Goal: Navigation & Orientation: Find specific page/section

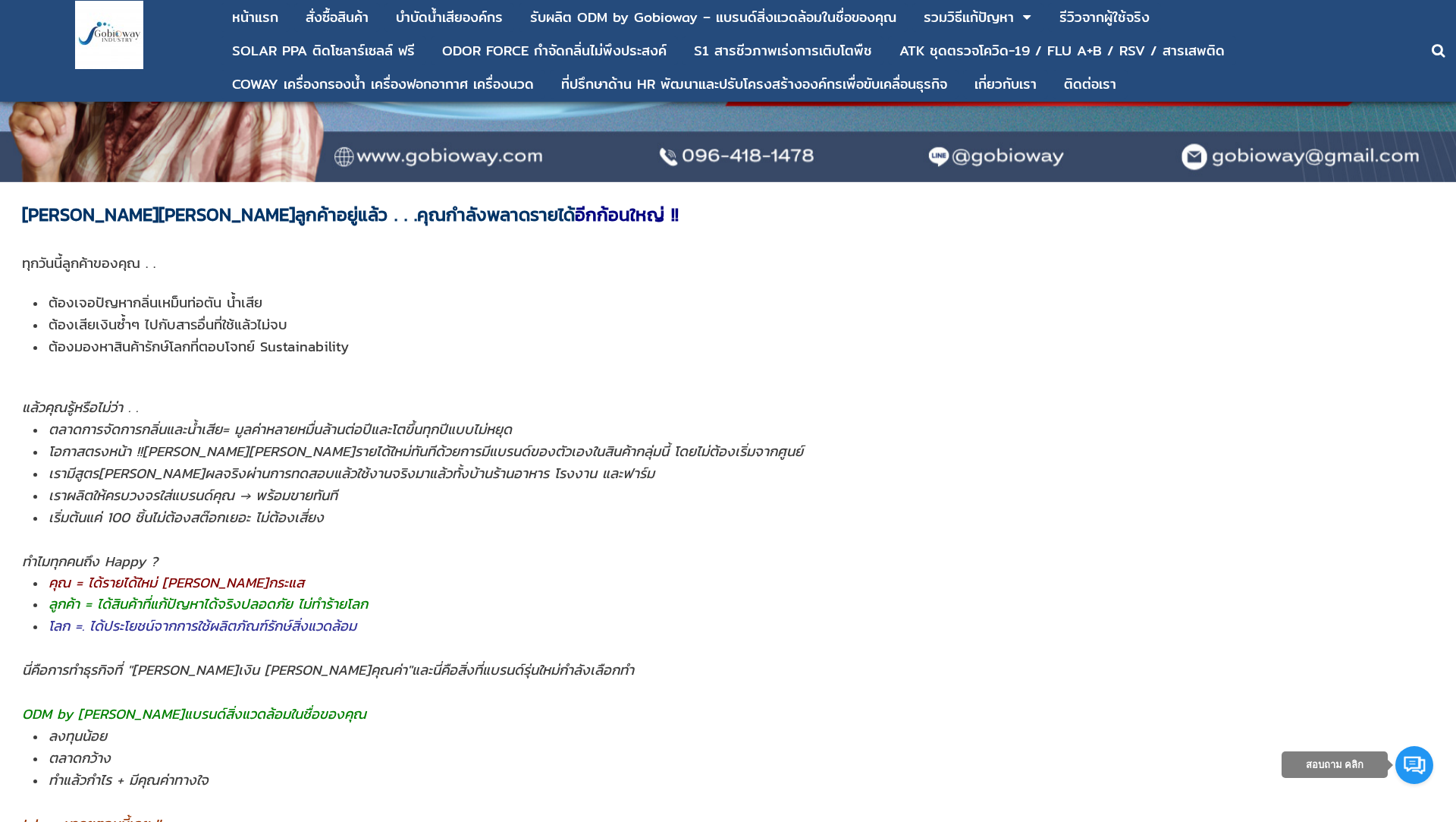
scroll to position [435, 0]
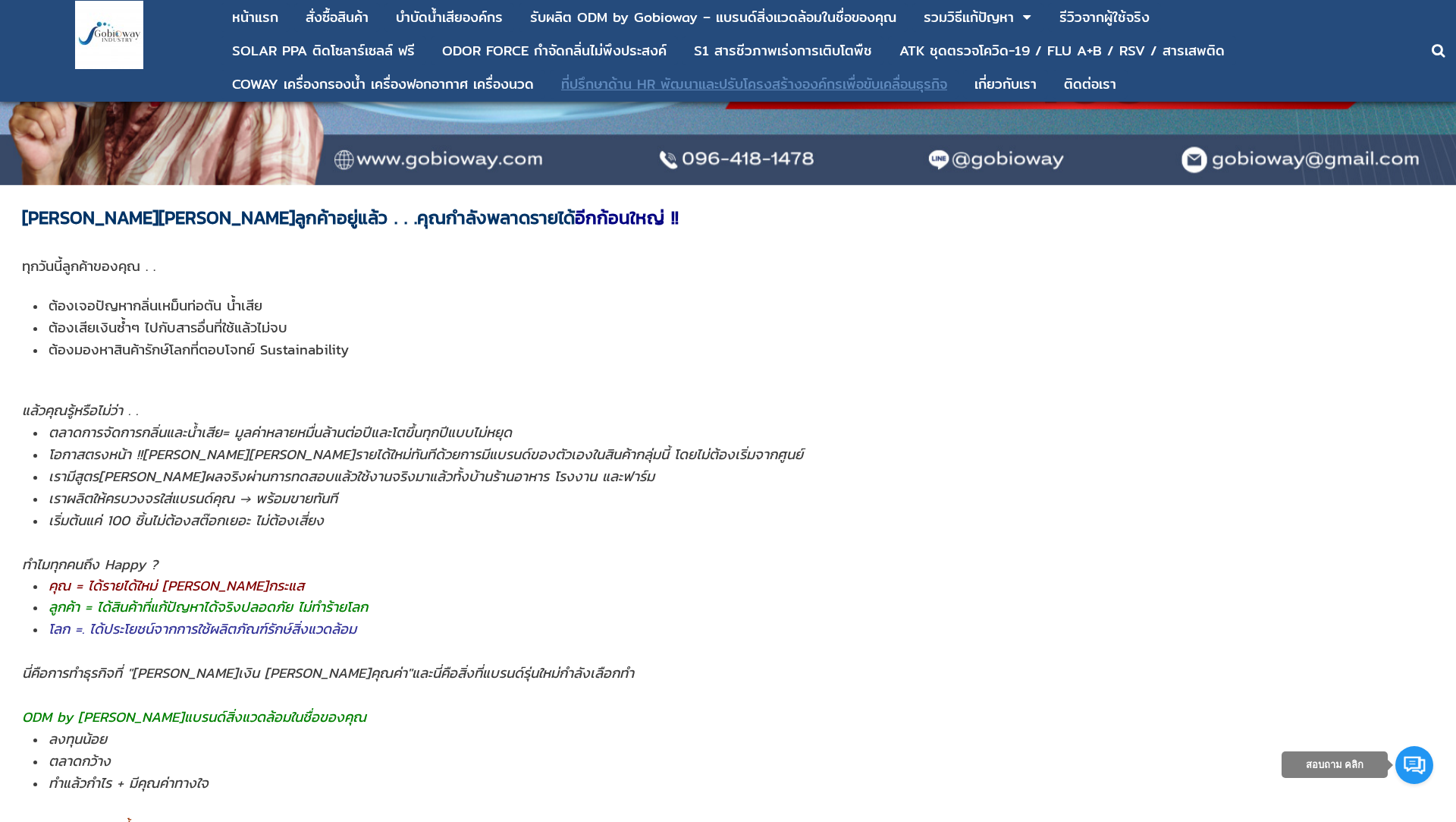
click at [577, 79] on div "ที่ปรึกษาด้าน HR พัฒนาและปรับโครงสร้างองค์กรเพื่อขับเคลื่อนธุรกิจ" at bounding box center [754, 84] width 386 height 14
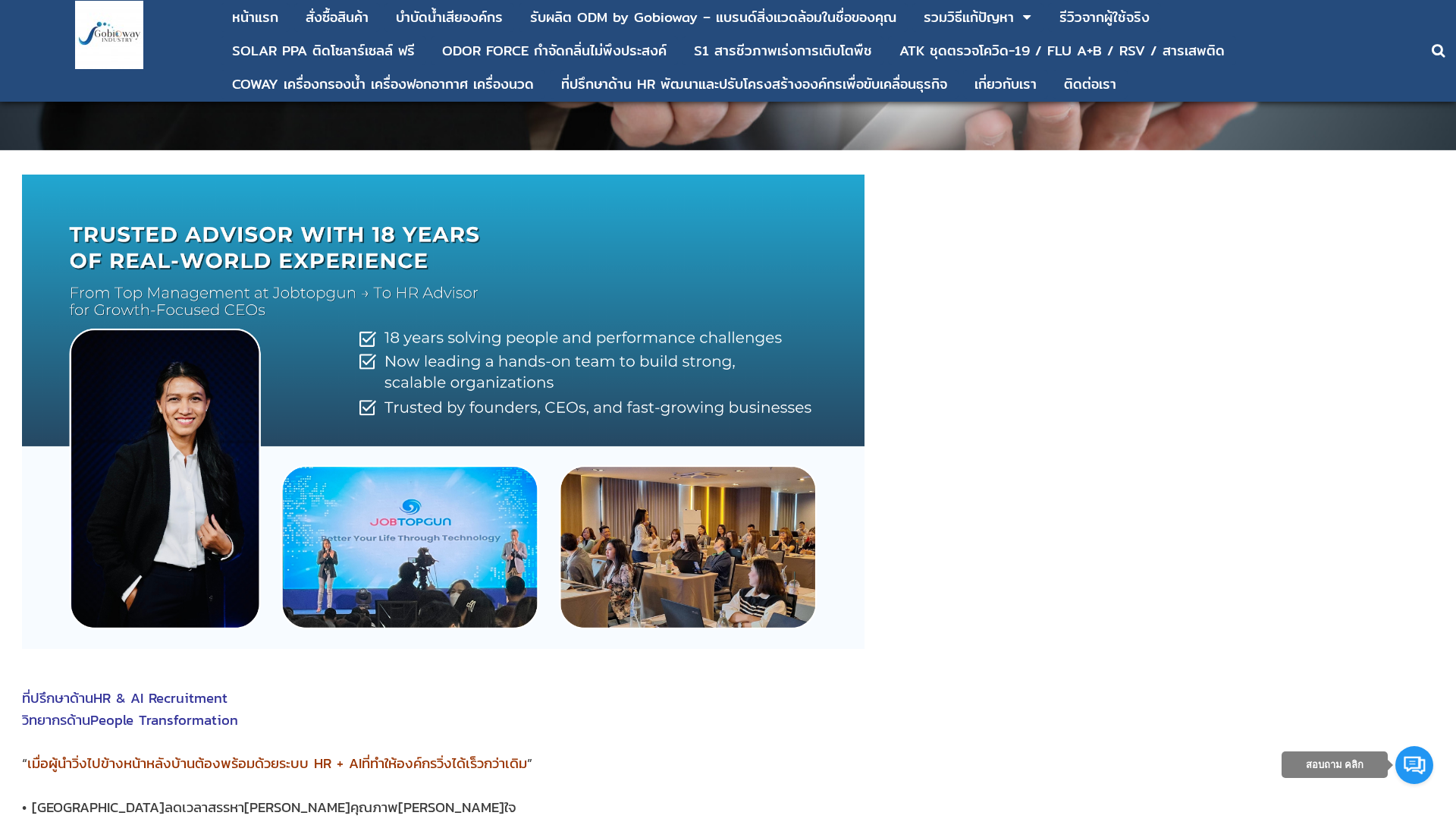
scroll to position [898, 0]
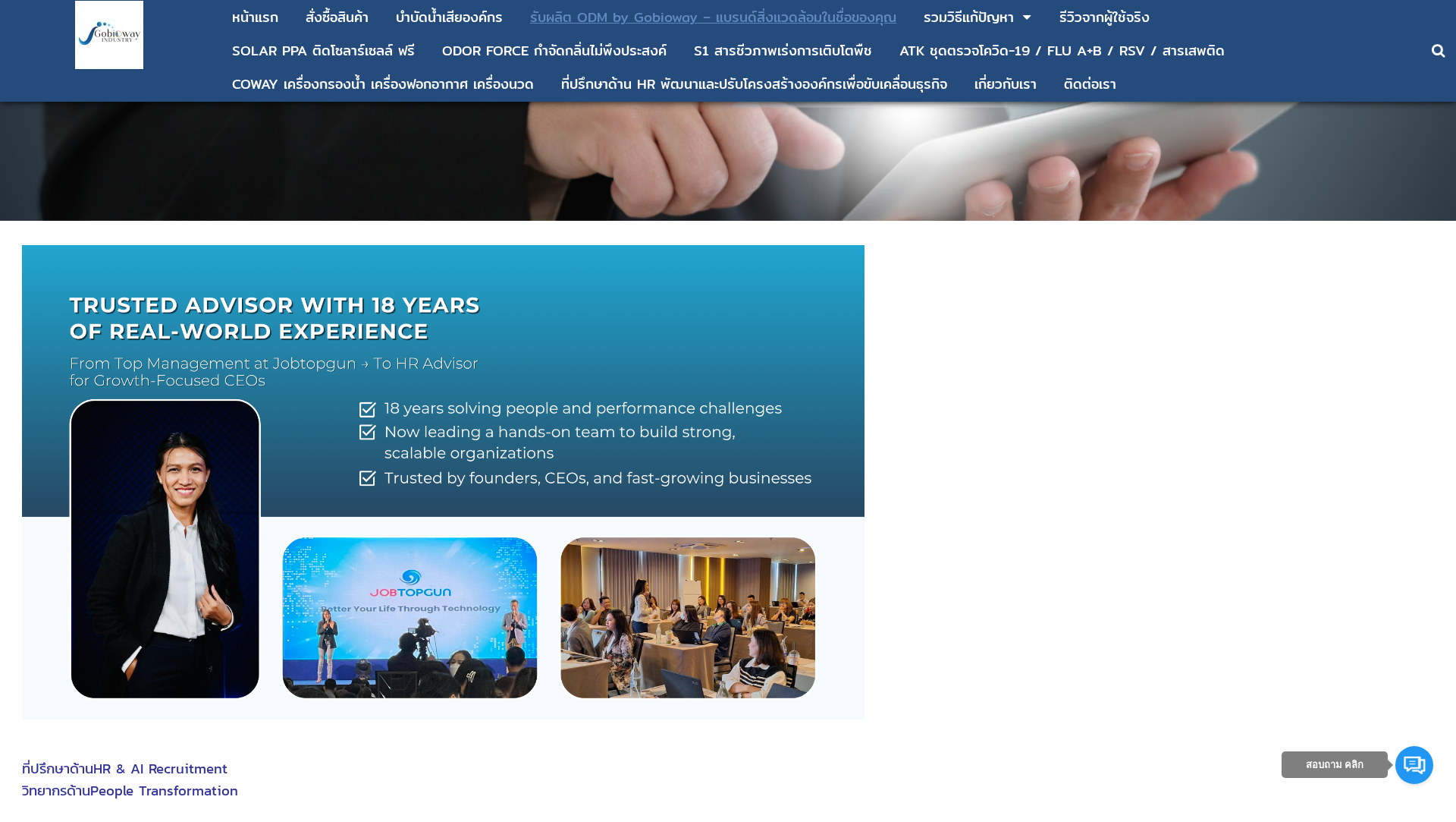
click at [572, 11] on div "รับผลิต ODM by Gobioway – แบรนด์สิ่งแวดล้อมในชื่อของคุณ" at bounding box center [713, 17] width 366 height 14
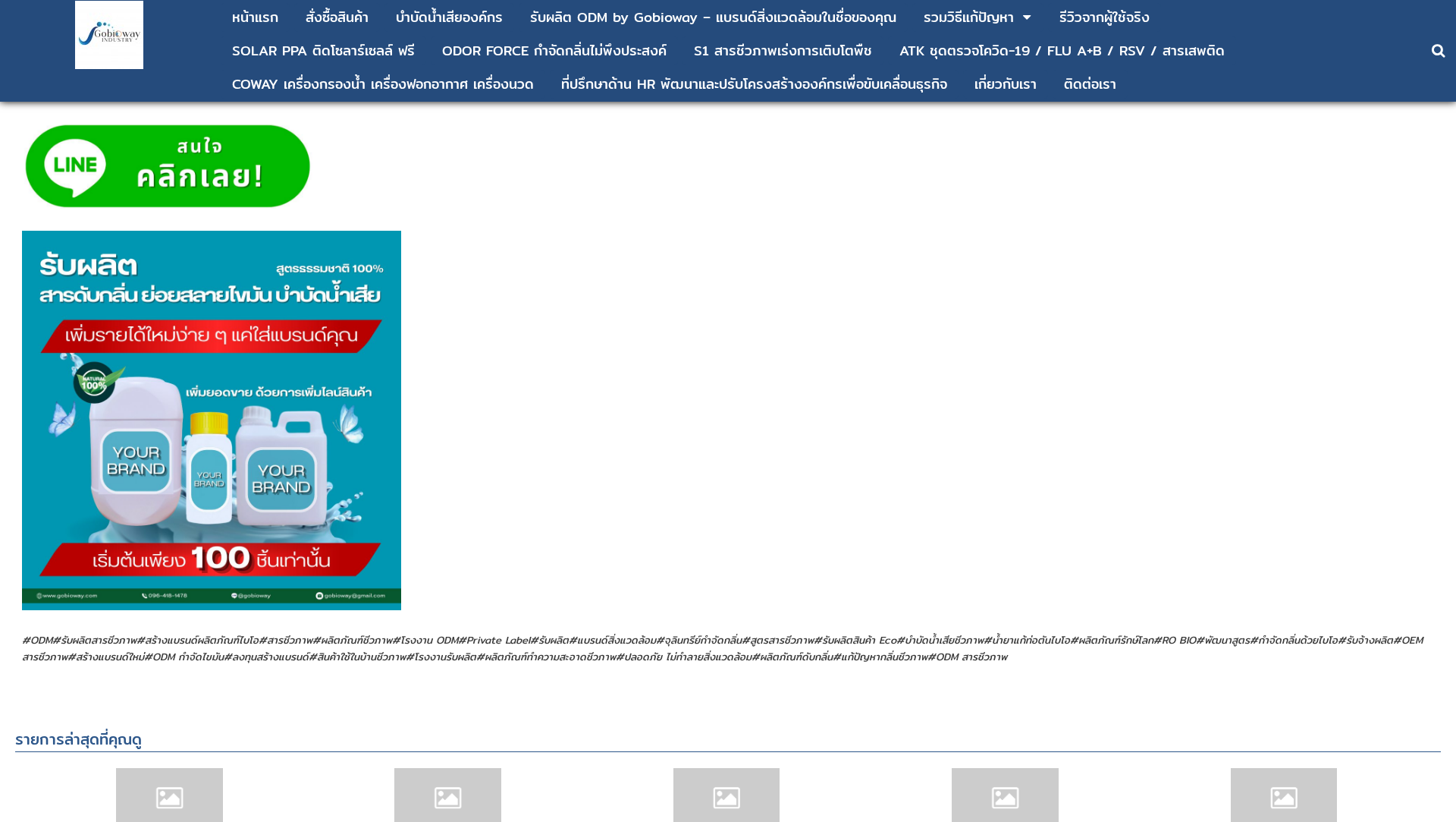
scroll to position [1513, 0]
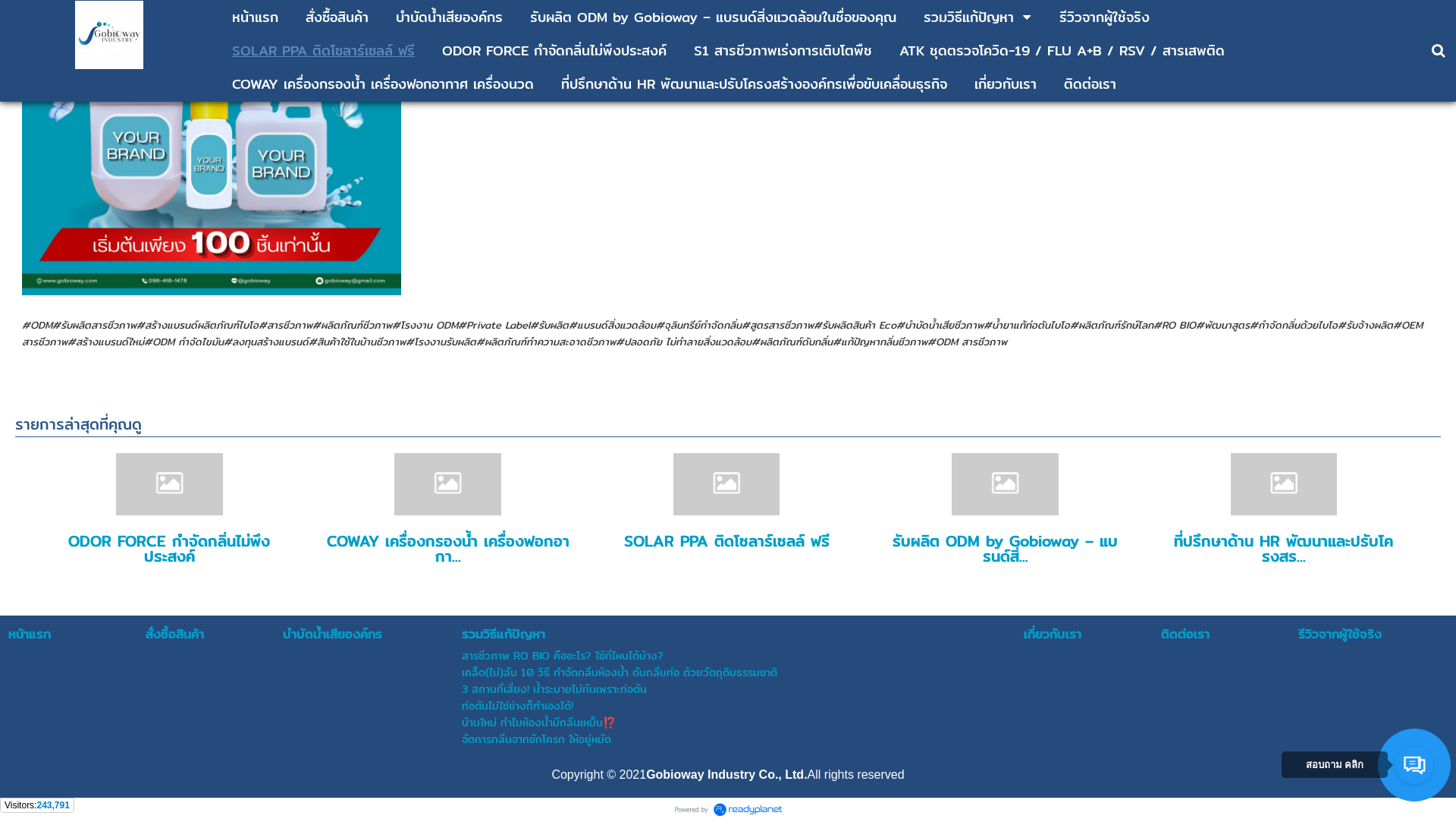
click at [368, 49] on div "SOLAR PPA ติดโซลาร์เซลล์ ฟรี" at bounding box center [323, 51] width 183 height 14
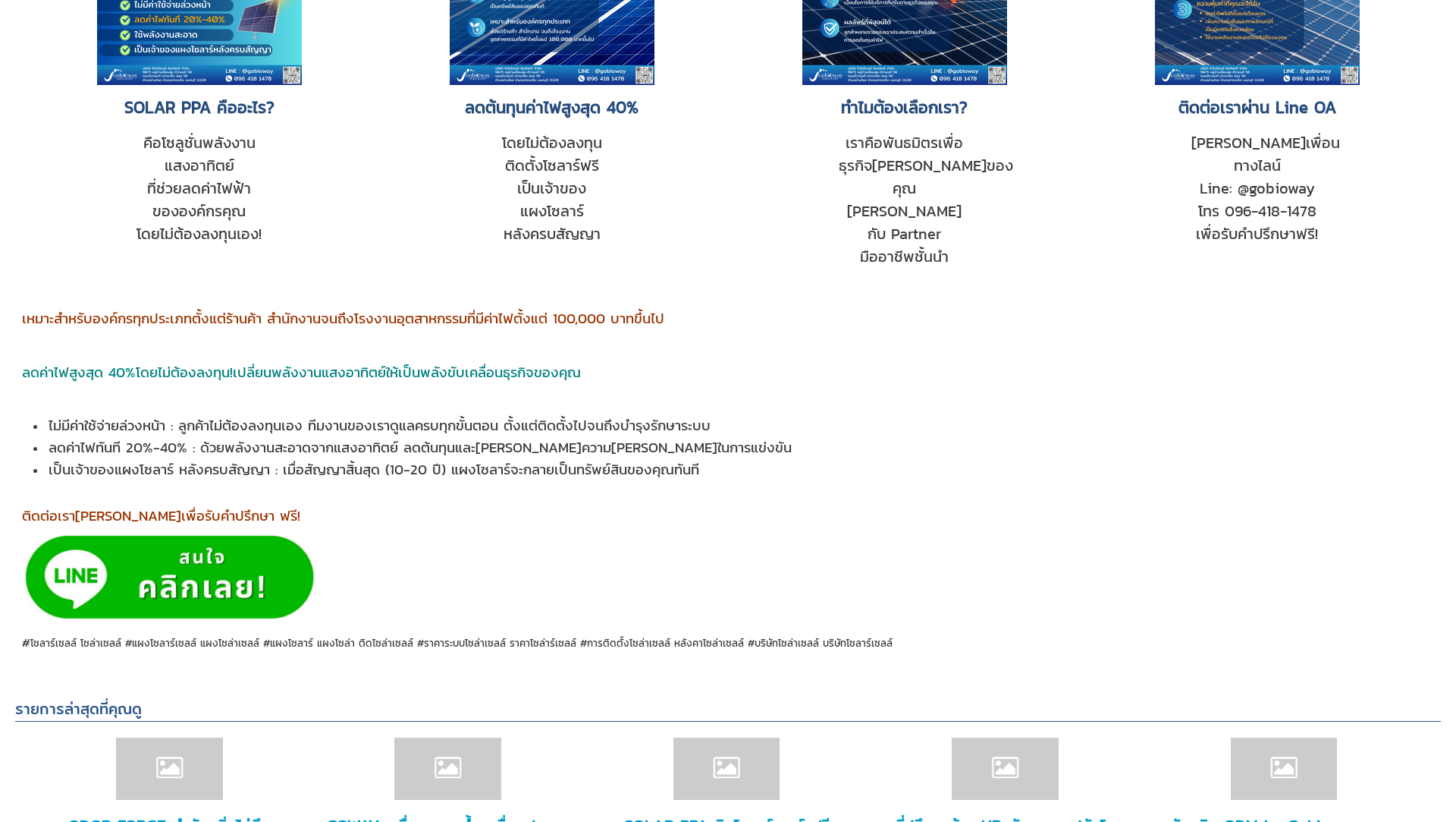
scroll to position [1070, 0]
